Goal: Contribute content

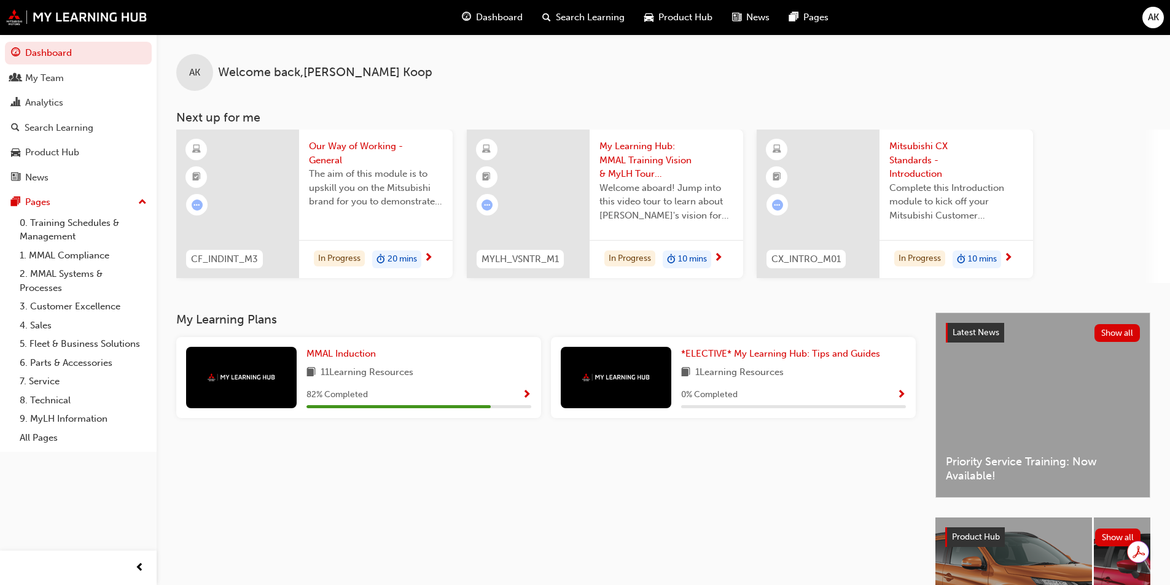
click at [60, 135] on link "Search Learning" at bounding box center [78, 128] width 147 height 23
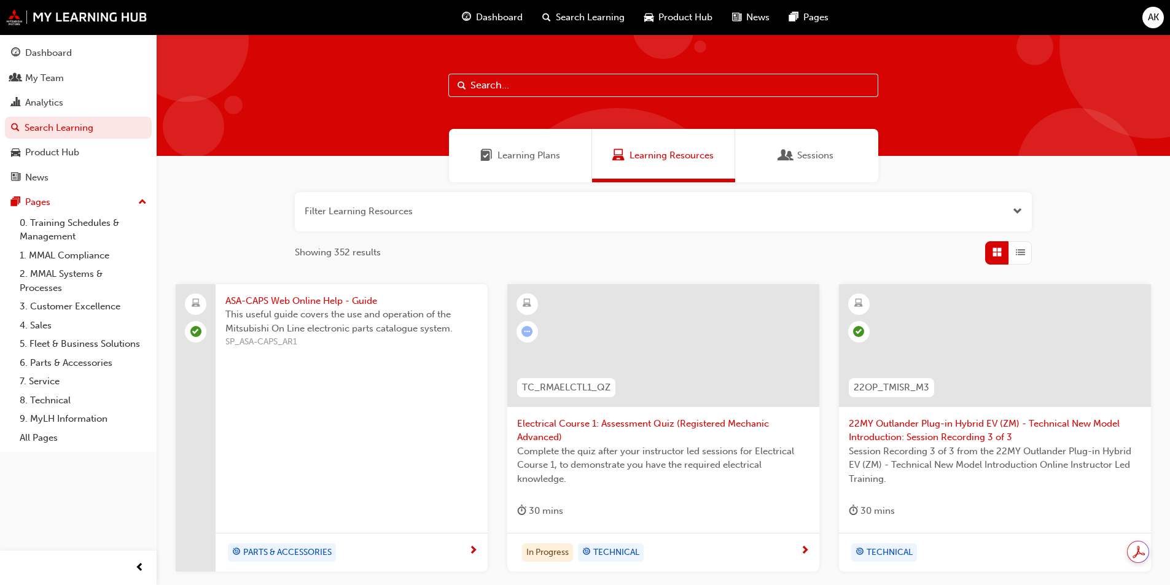
click at [517, 85] on input "text" at bounding box center [663, 85] width 430 height 23
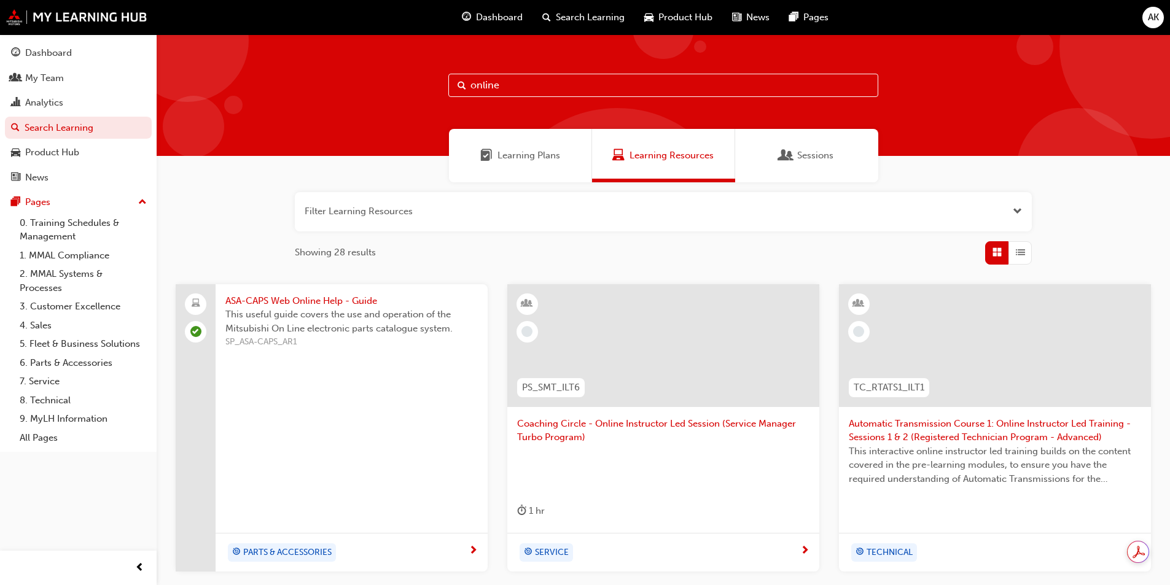
type input "online"
click at [1004, 212] on button "button" at bounding box center [663, 211] width 737 height 39
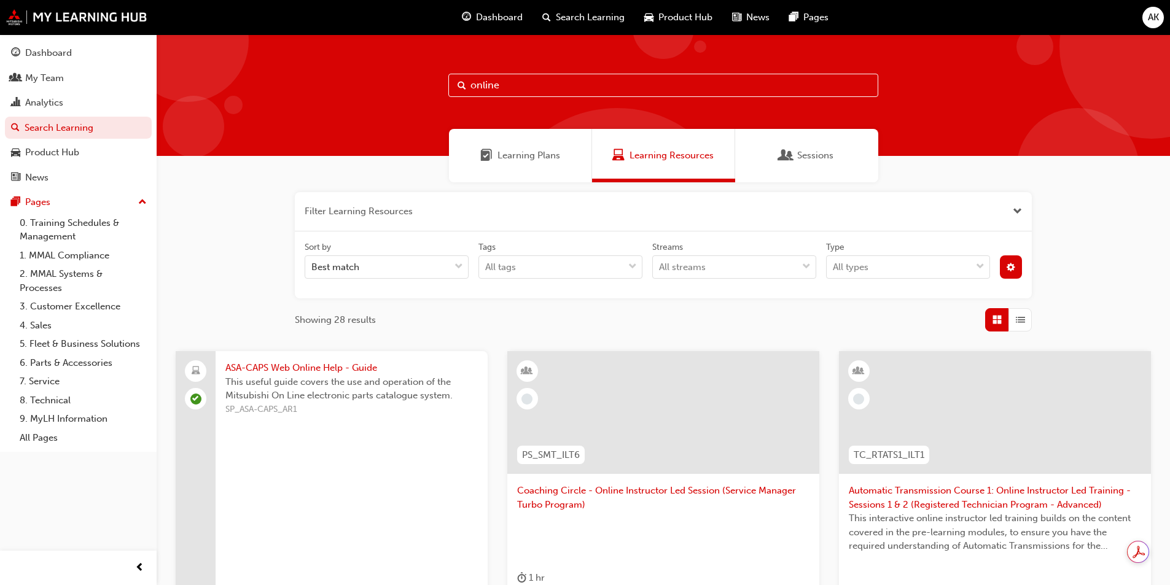
click at [373, 273] on div "Best match" at bounding box center [377, 267] width 144 height 21
click at [313, 272] on input "Sort by Best match" at bounding box center [311, 267] width 1 height 10
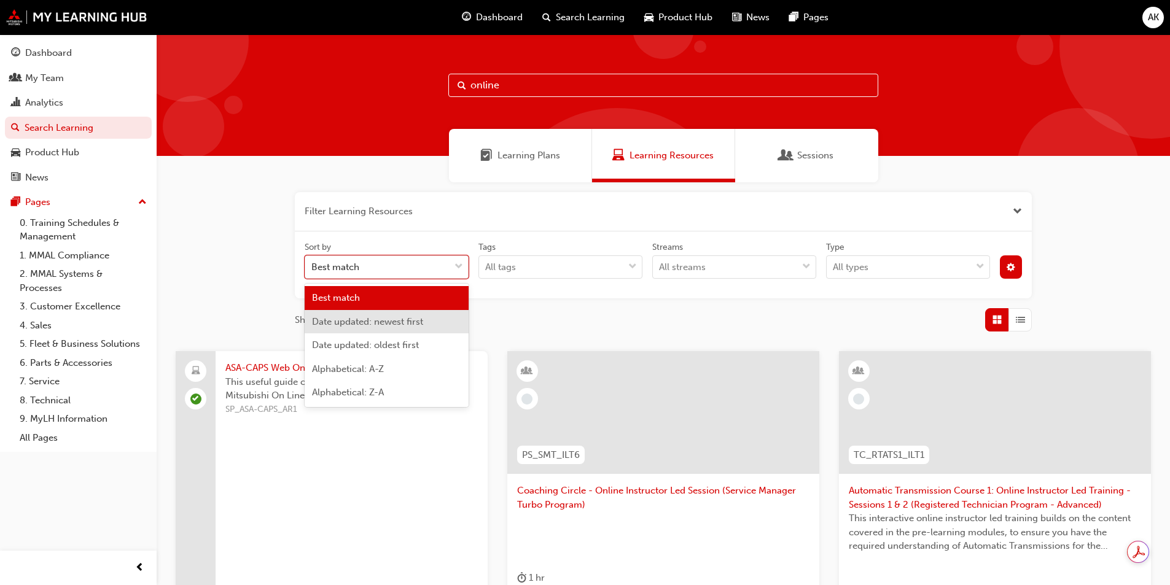
click at [374, 321] on span "Date updated: newest first" at bounding box center [367, 321] width 111 height 11
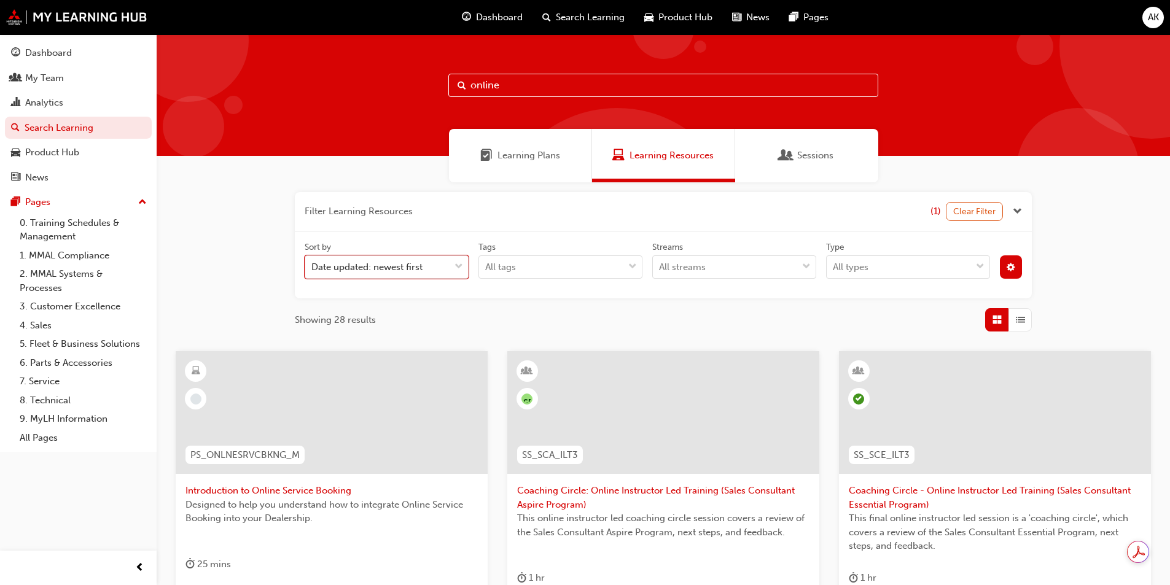
click at [311, 486] on span "Introduction to Online Service Booking" at bounding box center [331, 491] width 292 height 14
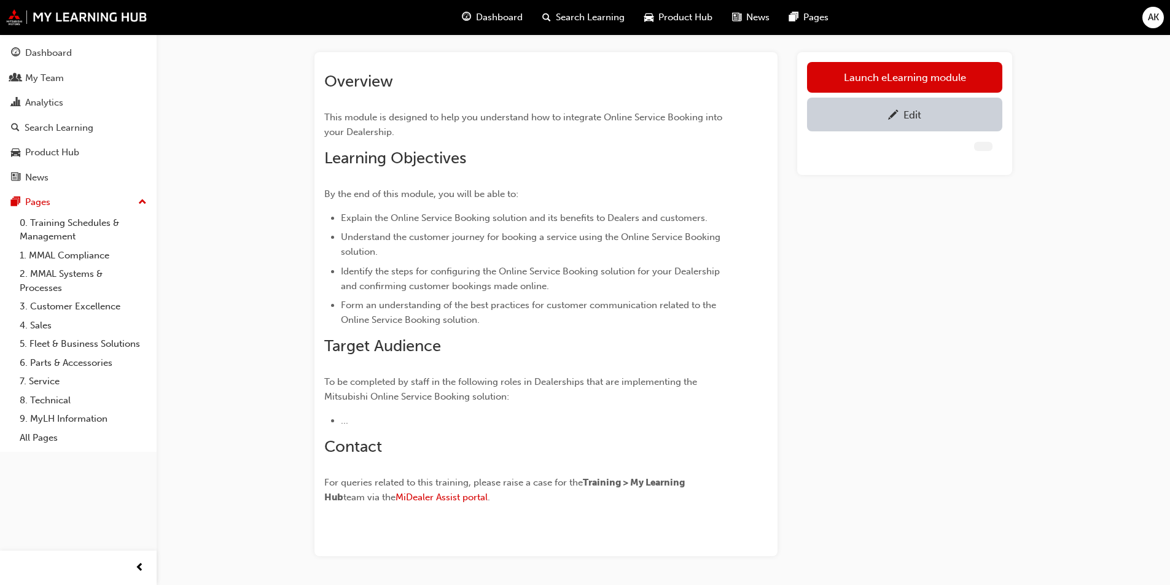
scroll to position [100, 0]
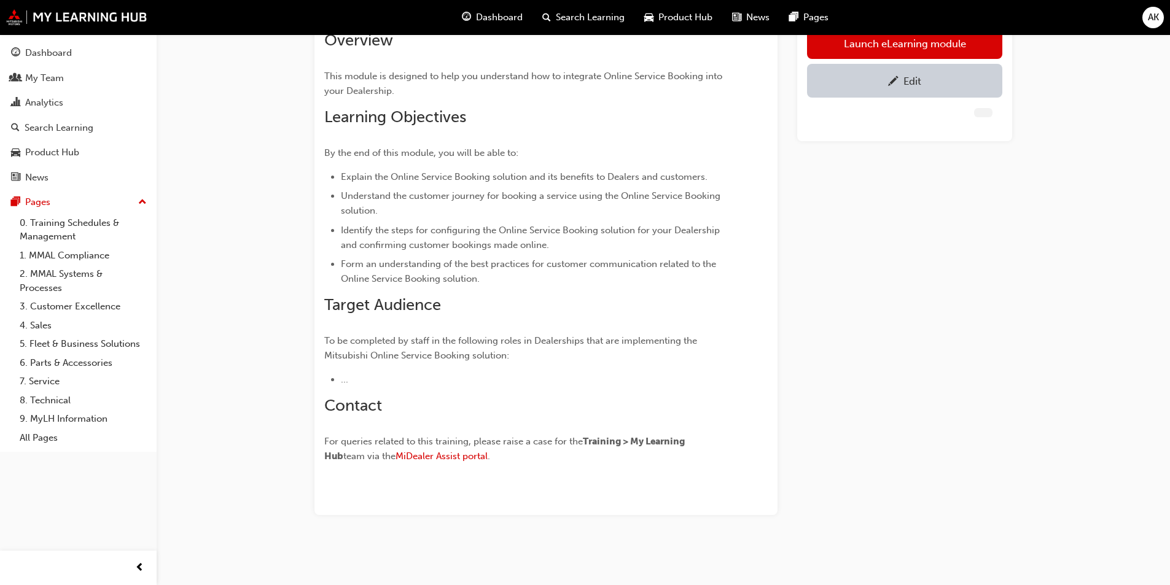
click at [911, 92] on link "Edit" at bounding box center [904, 81] width 195 height 34
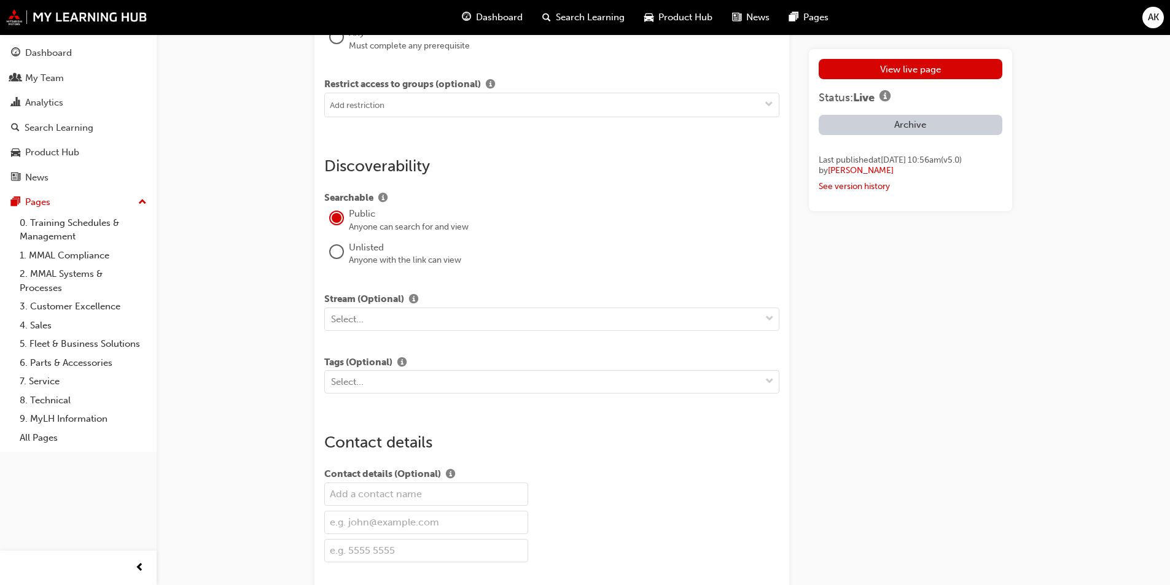
scroll to position [1597, 0]
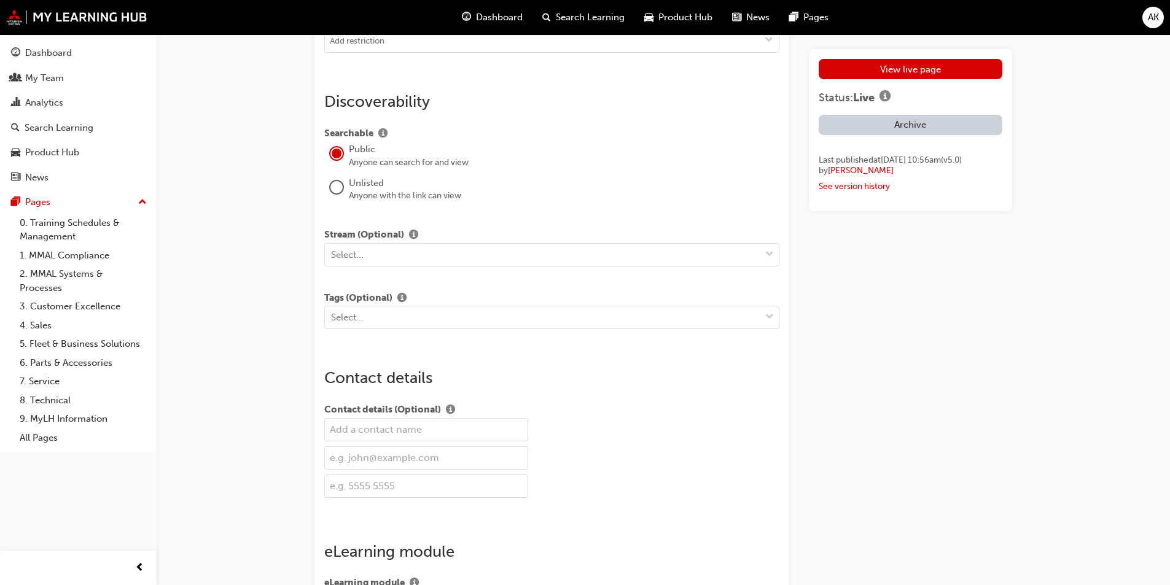
click at [337, 186] on div at bounding box center [336, 187] width 12 height 12
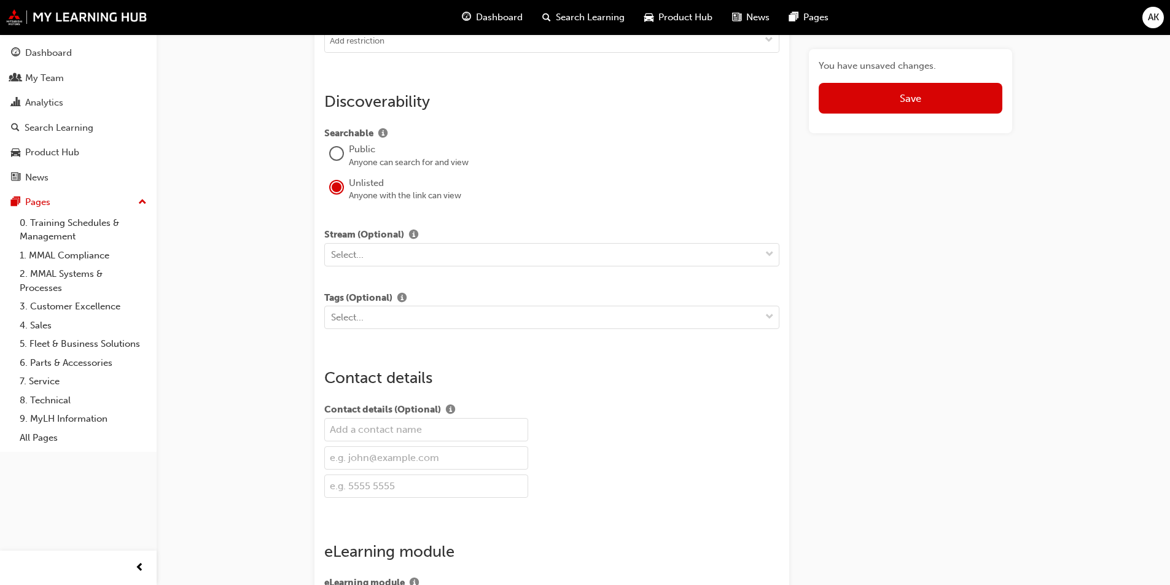
click at [909, 100] on span "Save" at bounding box center [910, 98] width 21 height 12
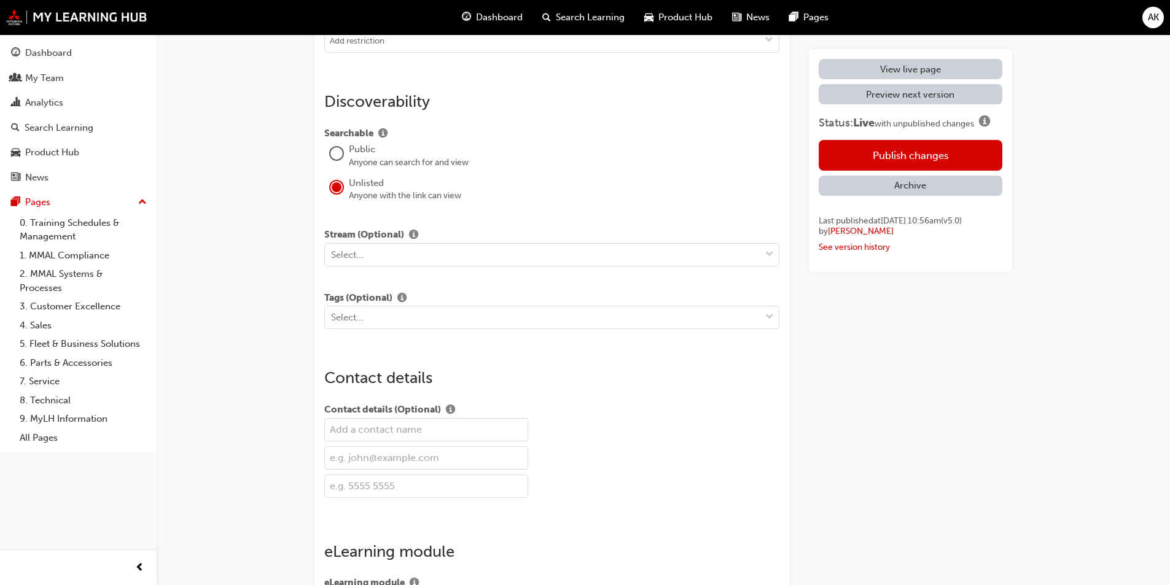
click at [891, 146] on button "Publish changes" at bounding box center [911, 155] width 184 height 31
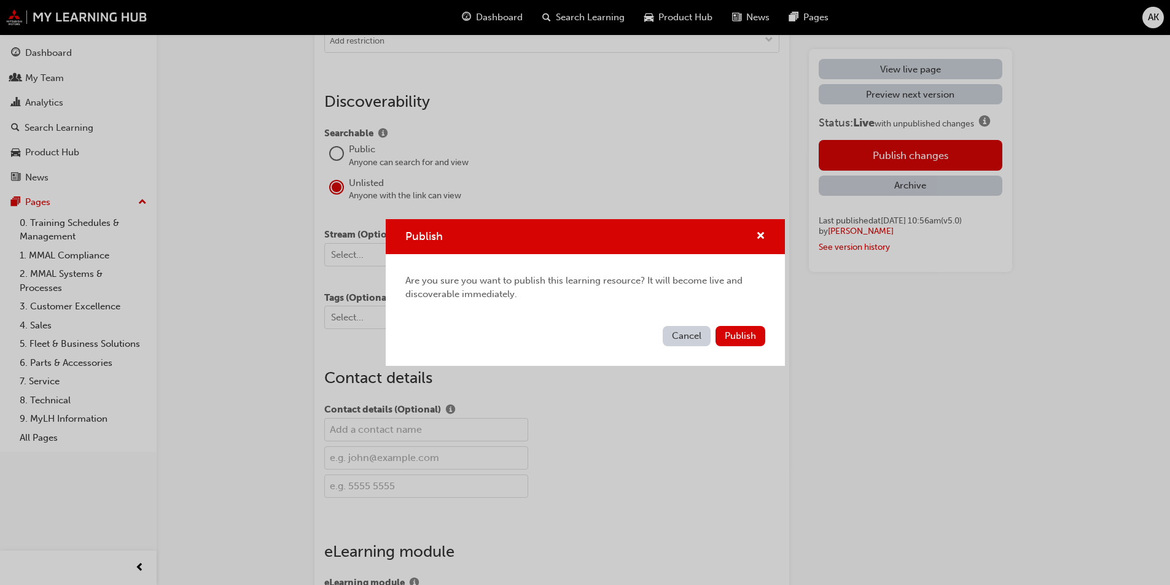
click at [745, 330] on button "Publish" at bounding box center [741, 336] width 50 height 20
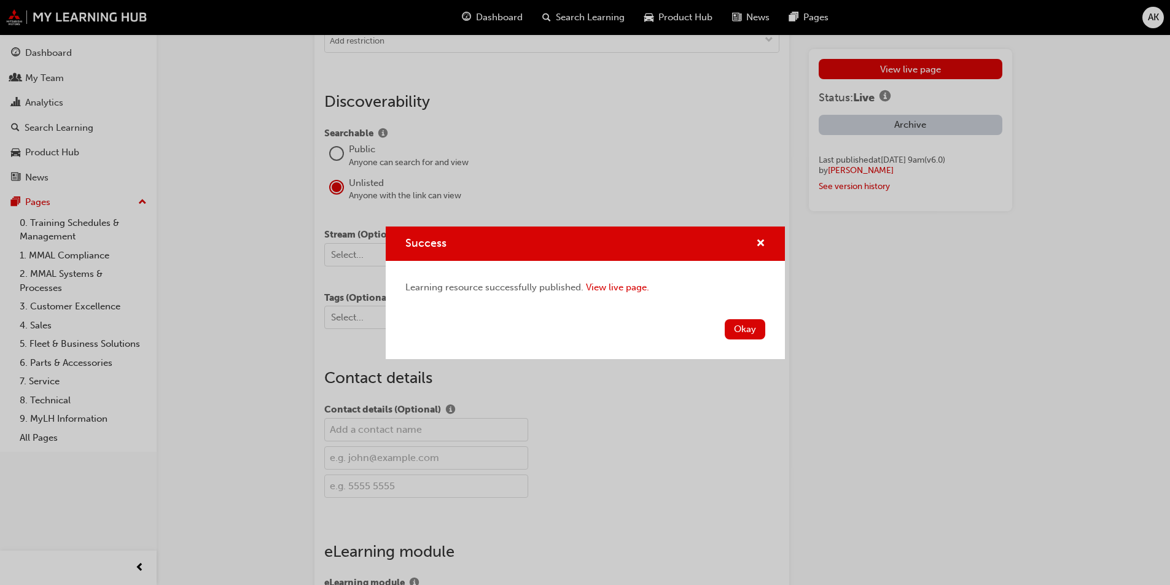
click at [745, 332] on button "Okay" at bounding box center [745, 329] width 41 height 20
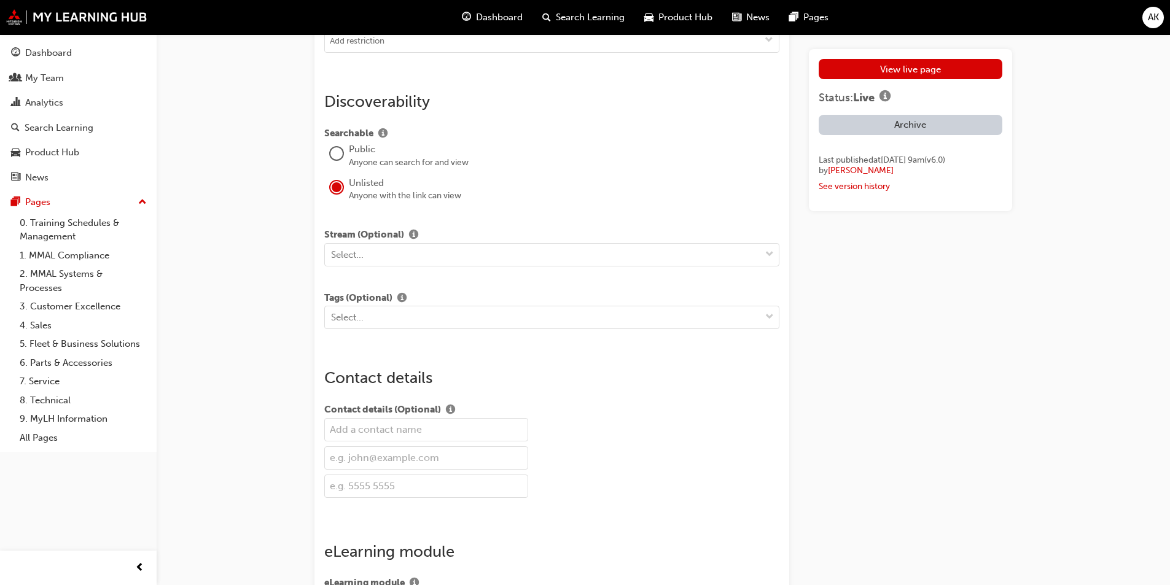
click at [881, 69] on link "View live page" at bounding box center [911, 69] width 184 height 20
